Goal: Information Seeking & Learning: Find specific fact

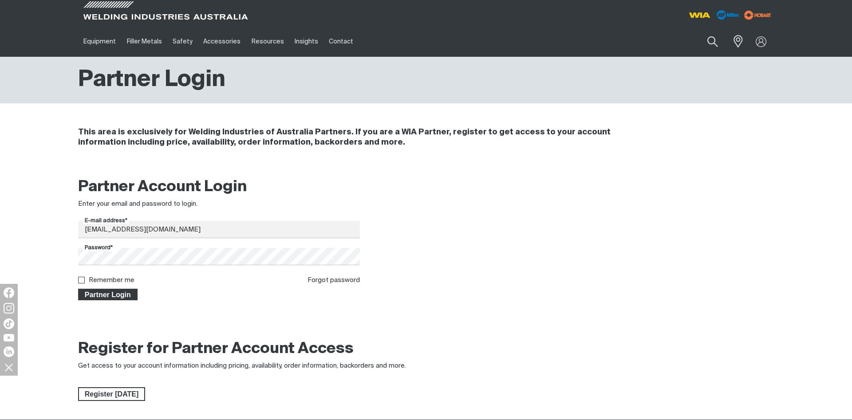
type input "[EMAIL_ADDRESS][DOMAIN_NAME]"
click at [108, 294] on span "Partner Login" at bounding box center [108, 295] width 58 height 12
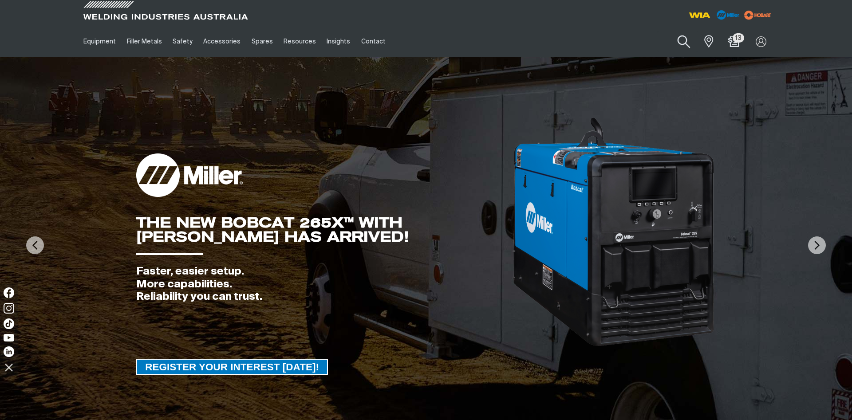
click at [681, 42] on button "Search products" at bounding box center [684, 41] width 36 height 25
click at [603, 44] on input "Search" at bounding box center [629, 42] width 137 height 20
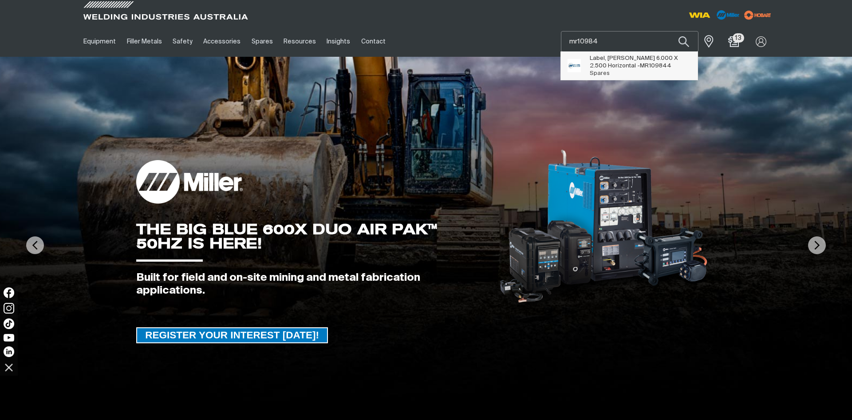
type input "mr10984"
click at [636, 63] on span "Label, [PERSON_NAME] 6.000 X 2.500 Horizontal - MR10984 4" at bounding box center [641, 62] width 102 height 15
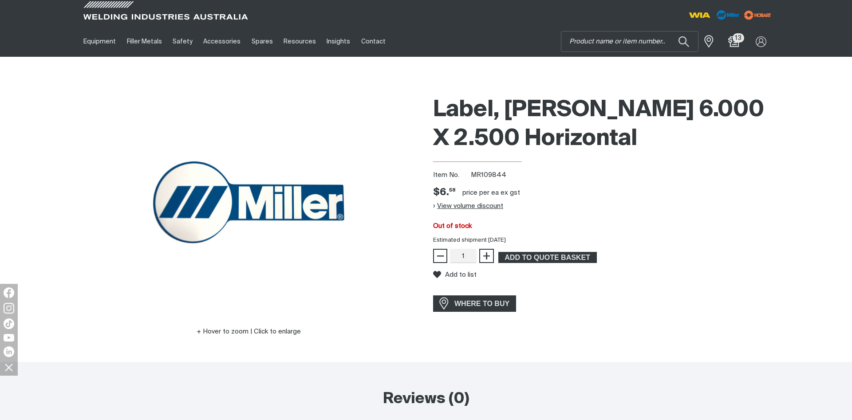
click at [479, 211] on button "View volume discount" at bounding box center [468, 206] width 70 height 14
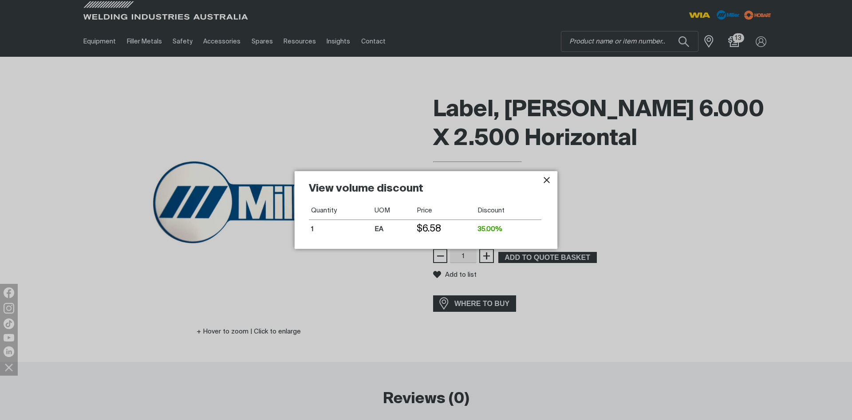
click at [548, 183] on icon "Close pop-up overlay" at bounding box center [546, 180] width 11 height 11
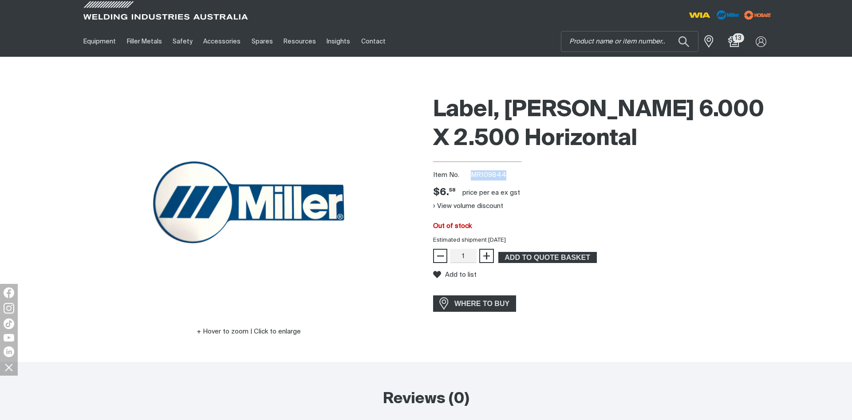
drag, startPoint x: 471, startPoint y: 173, endPoint x: 504, endPoint y: 174, distance: 32.4
click at [504, 174] on span "MR109844" at bounding box center [488, 175] width 35 height 7
copy span "MR109844"
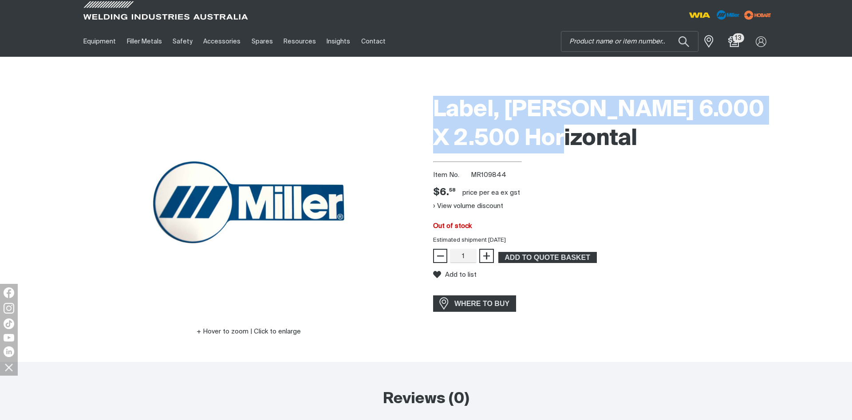
drag, startPoint x: 547, startPoint y: 139, endPoint x: 428, endPoint y: 106, distance: 123.5
click at [428, 106] on div "Label, [PERSON_NAME] 6.000 X 2.500 Horizontal Item No. MR109844 Price $6.58 $6.…" at bounding box center [603, 226] width 355 height 271
copy h1 "Label, [PERSON_NAME] 6.000 X 2.500 Horizontal"
